Goal: Browse casually

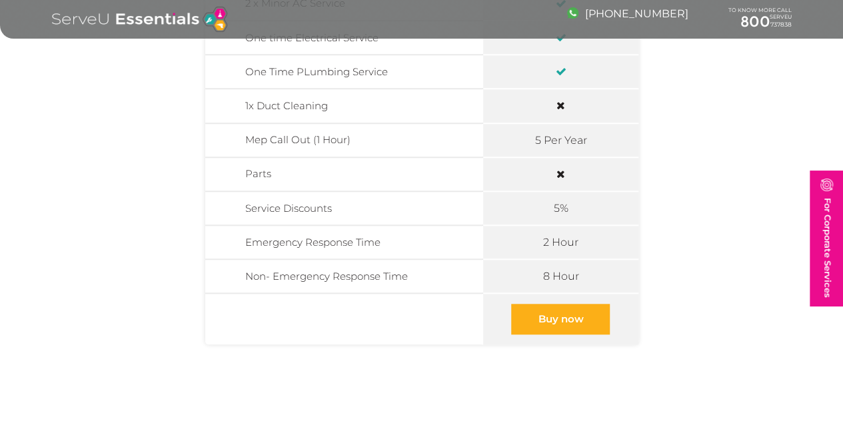
scroll to position [600, 0]
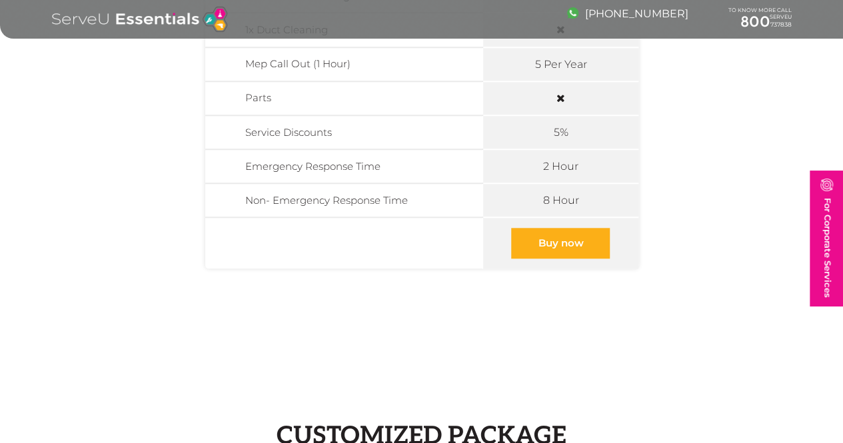
click at [555, 251] on link "Buy now" at bounding box center [560, 243] width 99 height 31
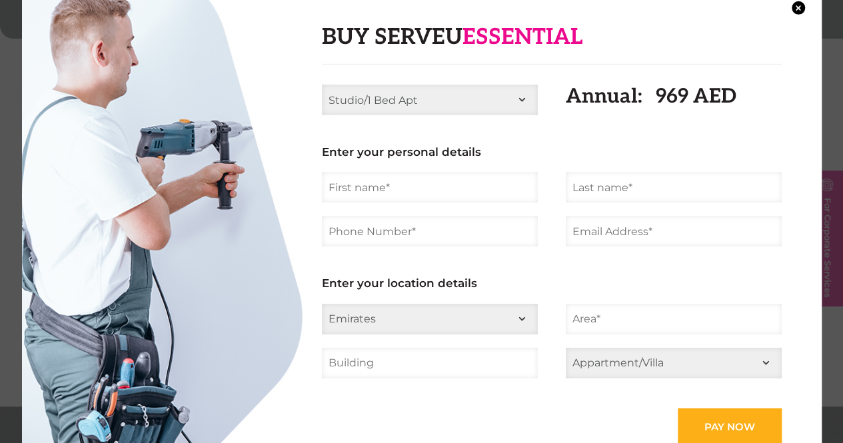
scroll to position [866, 0]
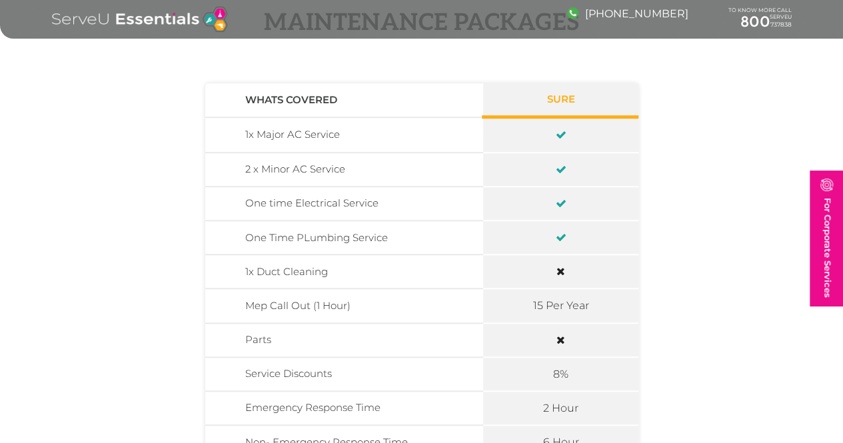
scroll to position [400, 0]
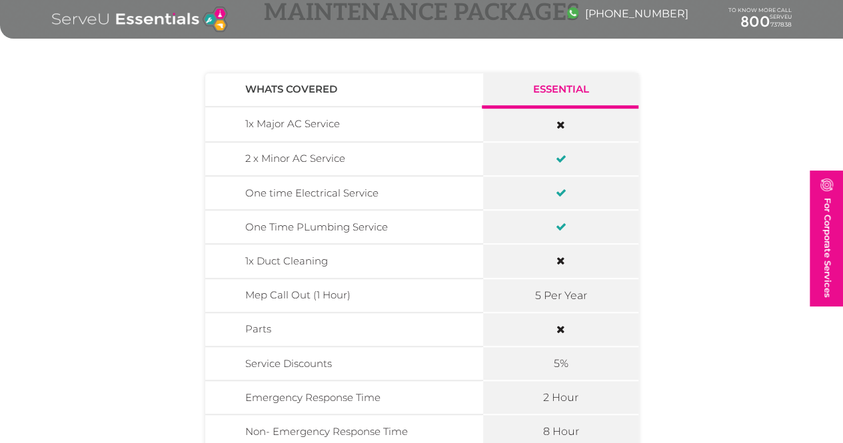
scroll to position [267, 0]
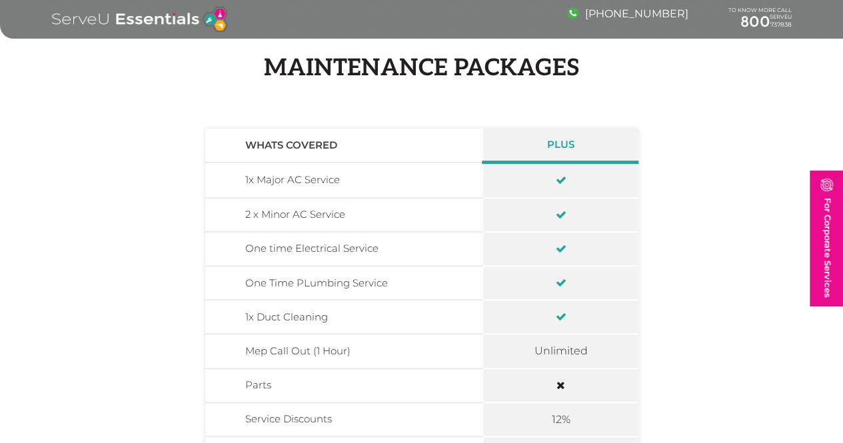
scroll to position [467, 0]
